Goal: Find specific page/section

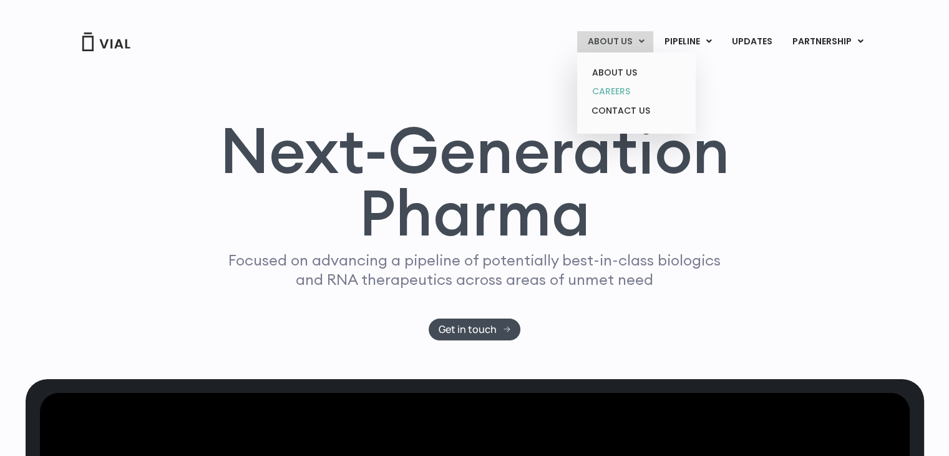
click at [617, 90] on link "CAREERS" at bounding box center [636, 91] width 109 height 19
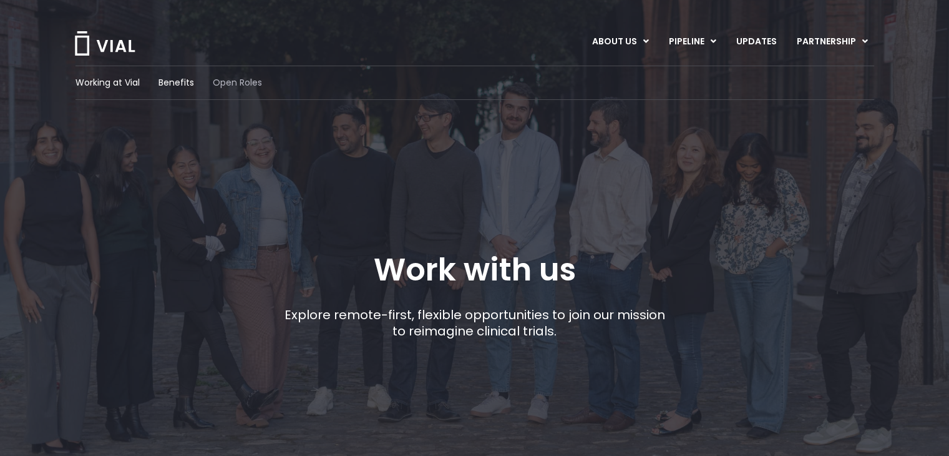
click at [255, 84] on span "Open Roles" at bounding box center [237, 82] width 49 height 13
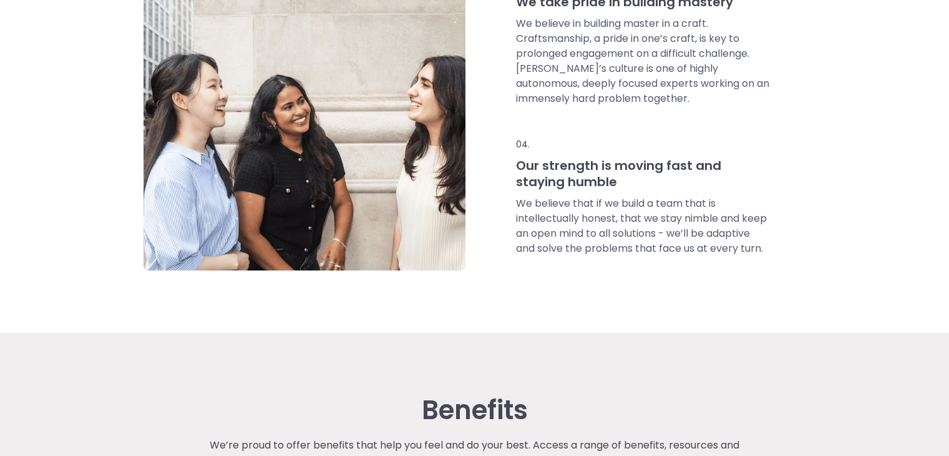
scroll to position [929, 0]
